Goal: Find specific page/section: Find specific page/section

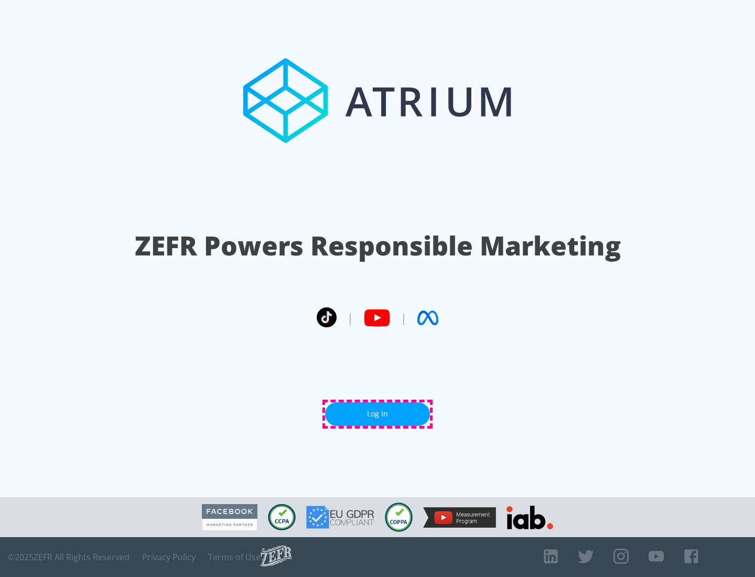
click at [378, 414] on link "Log In" at bounding box center [377, 414] width 105 height 24
